Goal: Task Accomplishment & Management: Use online tool/utility

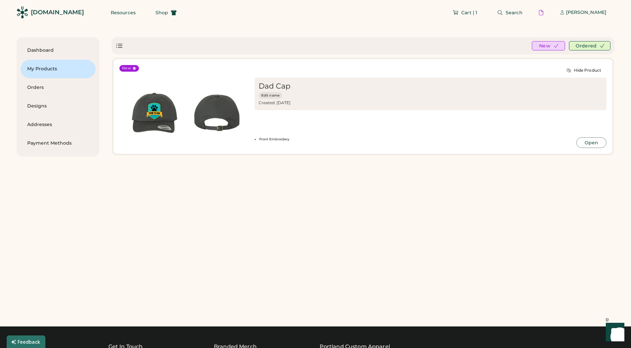
click at [166, 115] on img at bounding box center [154, 113] width 62 height 62
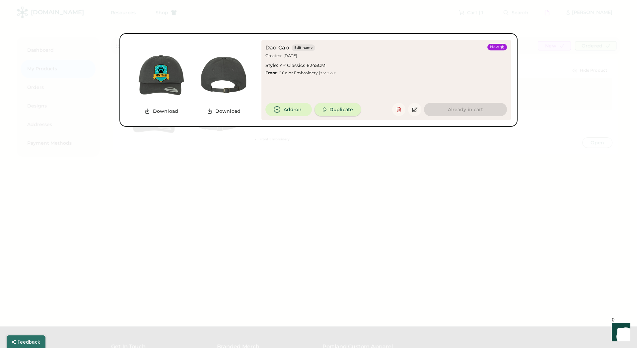
click at [333, 111] on button "Duplicate" at bounding box center [337, 109] width 46 height 13
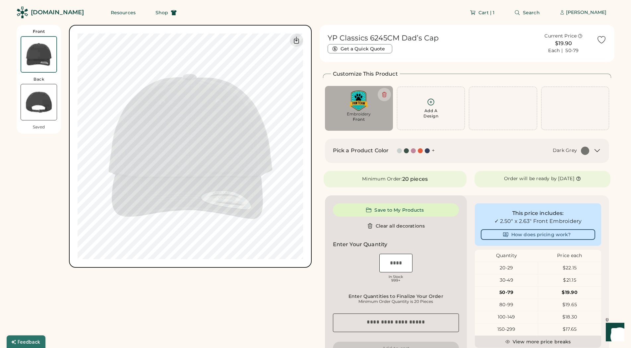
click at [53, 107] on img at bounding box center [39, 102] width 36 height 36
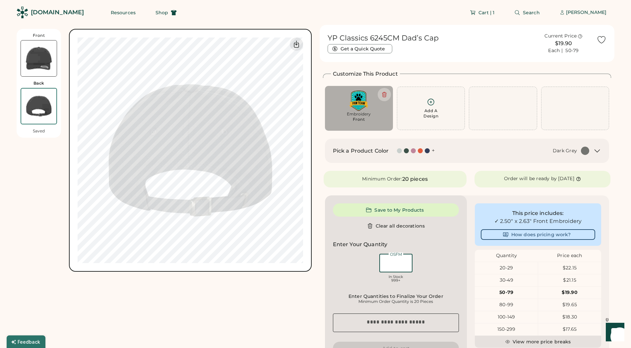
click at [394, 263] on input "input" at bounding box center [395, 263] width 33 height 19
click at [508, 314] on div "100-149" at bounding box center [506, 317] width 63 height 7
click at [508, 321] on div "100-149" at bounding box center [506, 317] width 63 height 12
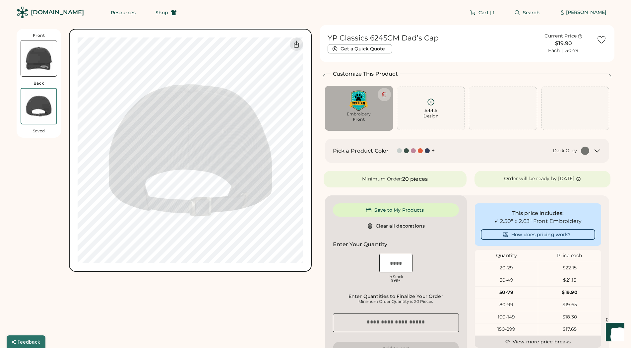
click at [512, 313] on div "100-149" at bounding box center [506, 317] width 63 height 12
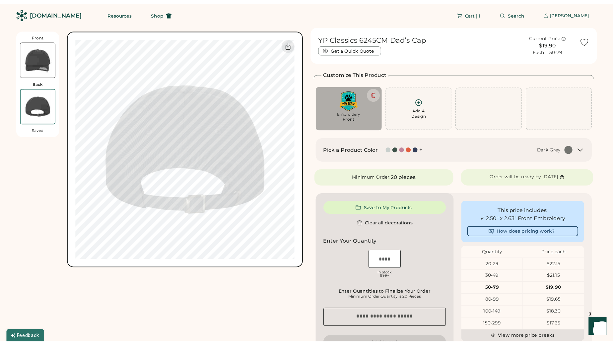
scroll to position [34, 0]
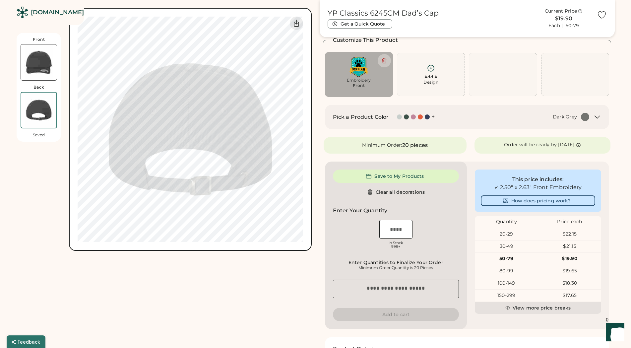
click at [509, 295] on div "150-299" at bounding box center [506, 295] width 63 height 7
click at [393, 230] on input "input" at bounding box center [395, 229] width 33 height 19
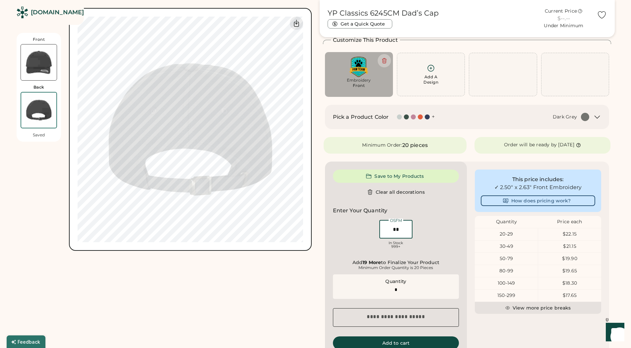
type input "***"
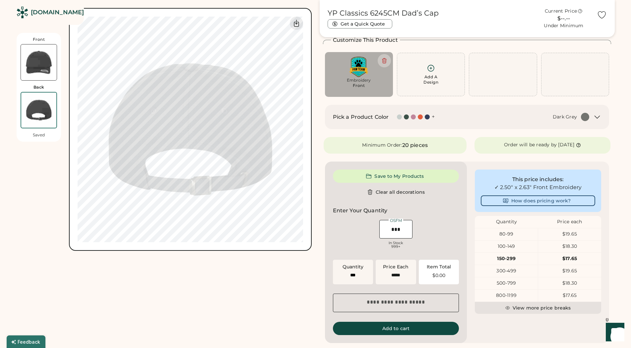
type input "******"
